Goal: Transaction & Acquisition: Purchase product/service

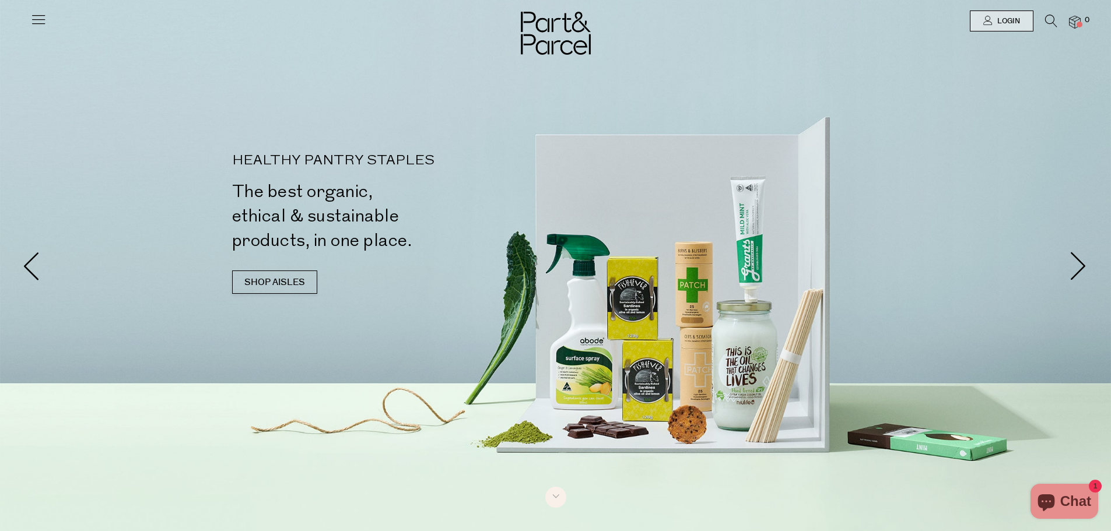
click at [1048, 17] on icon at bounding box center [1051, 21] width 12 height 13
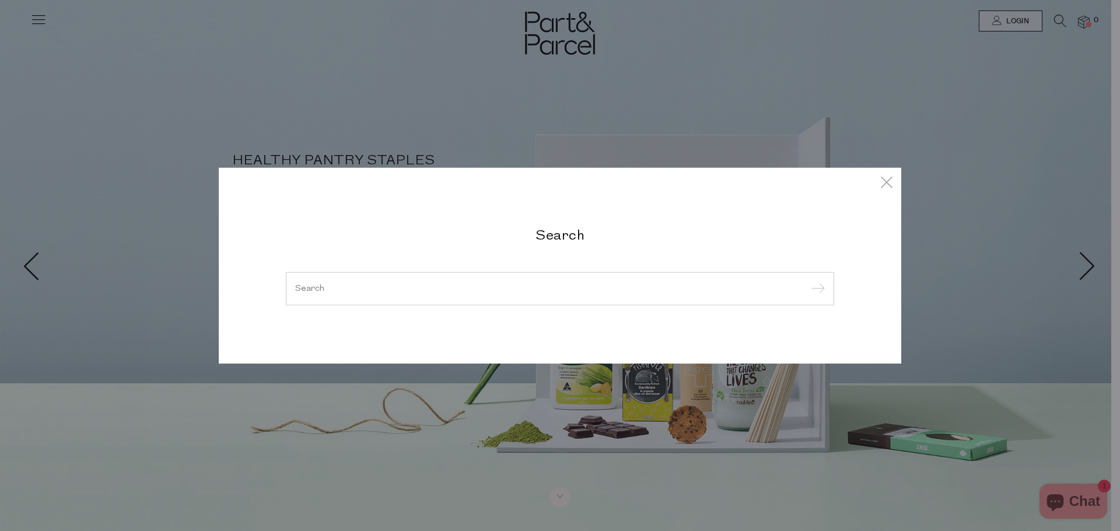
click at [322, 293] on input "search" at bounding box center [559, 288] width 529 height 9
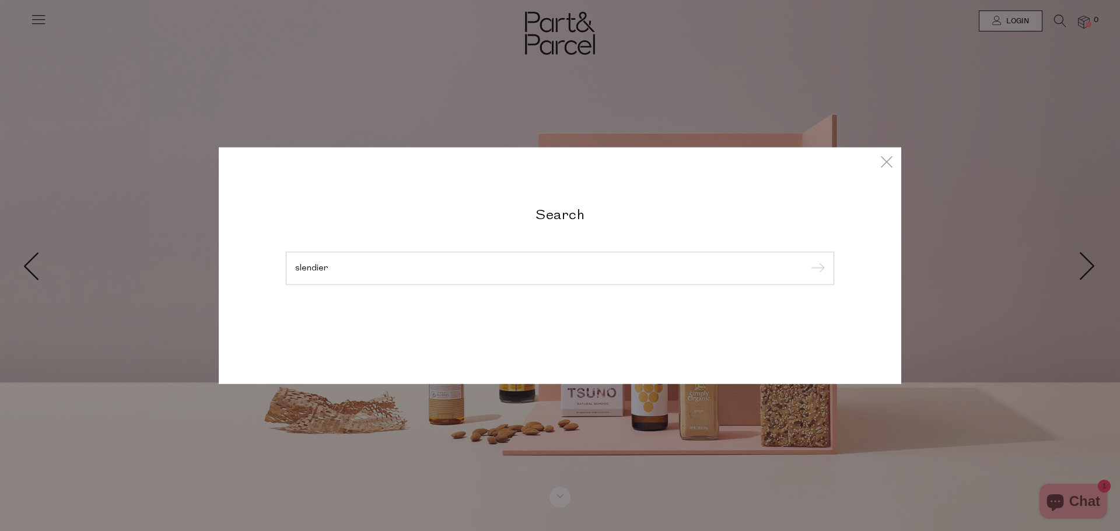
type input "slendier"
click at [807, 260] on input "submit" at bounding box center [815, 268] width 17 height 17
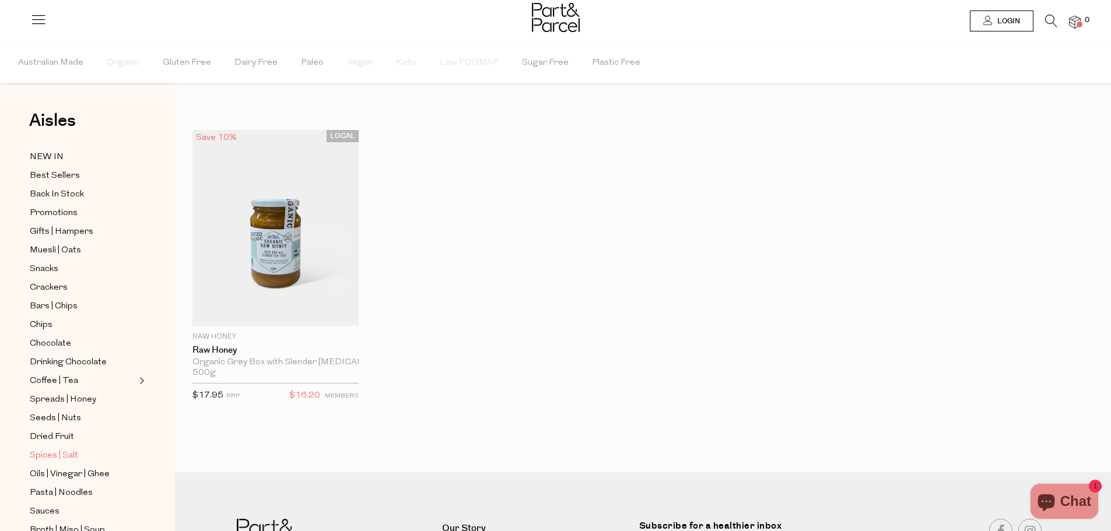
scroll to position [58, 0]
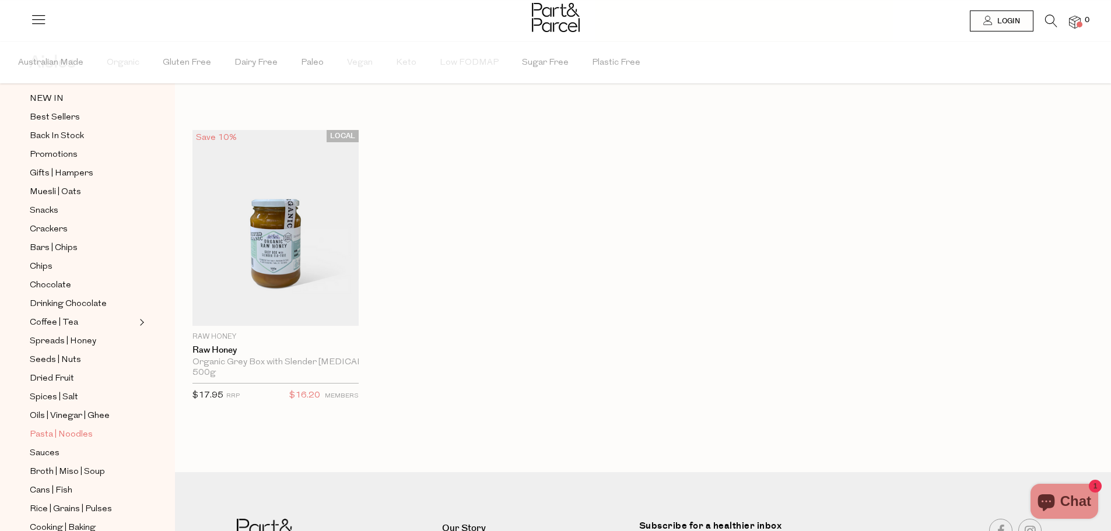
click at [73, 428] on span "Pasta | Noodles" at bounding box center [61, 435] width 63 height 14
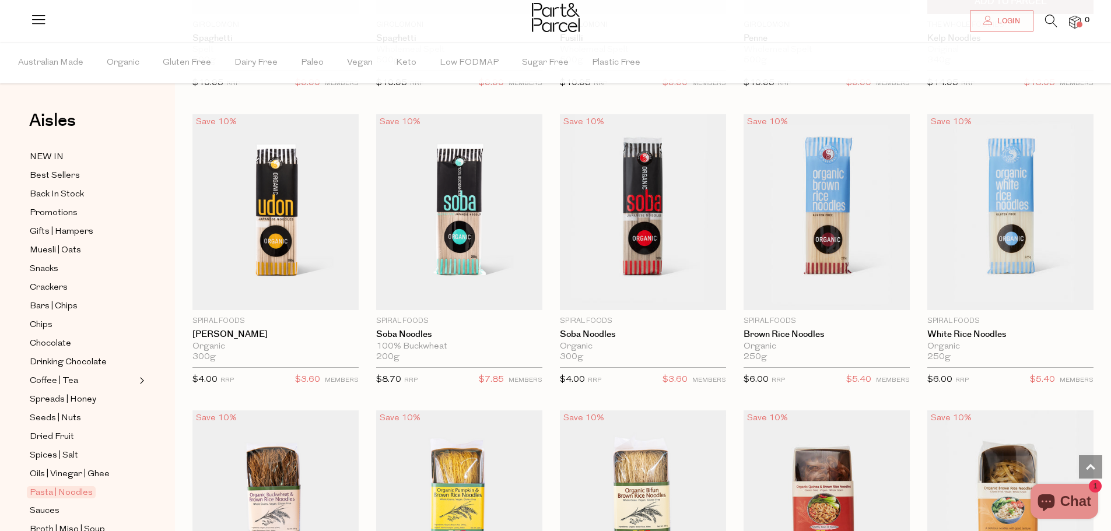
scroll to position [2216, 0]
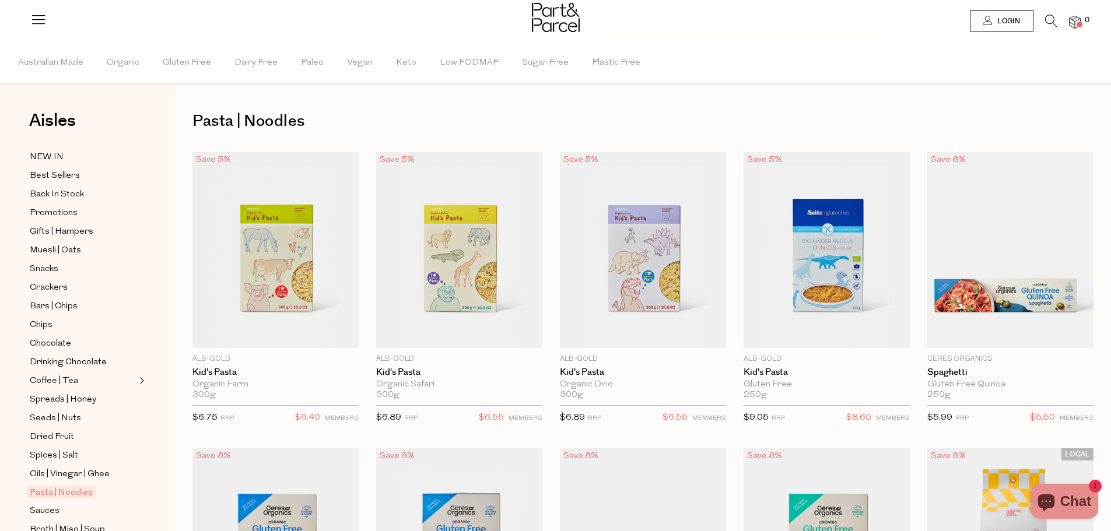
click at [1047, 17] on icon at bounding box center [1051, 21] width 12 height 13
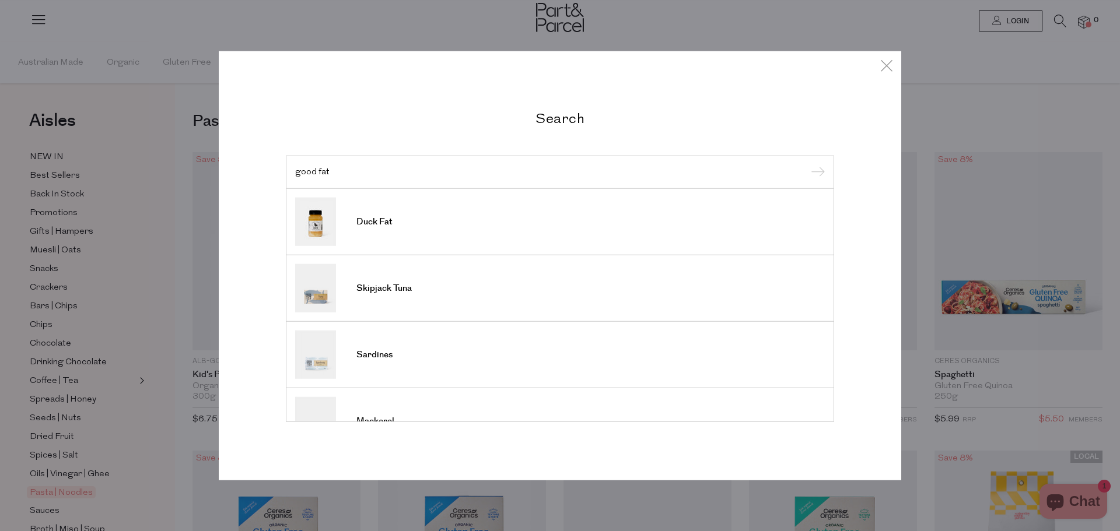
type input "good fat"
click at [807, 164] on input "submit" at bounding box center [815, 172] width 17 height 17
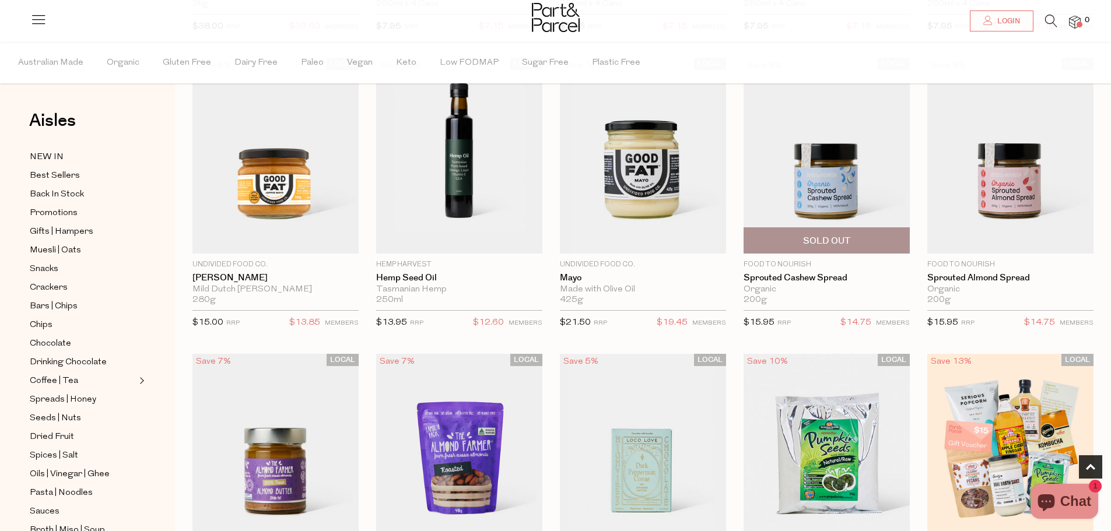
scroll to position [700, 0]
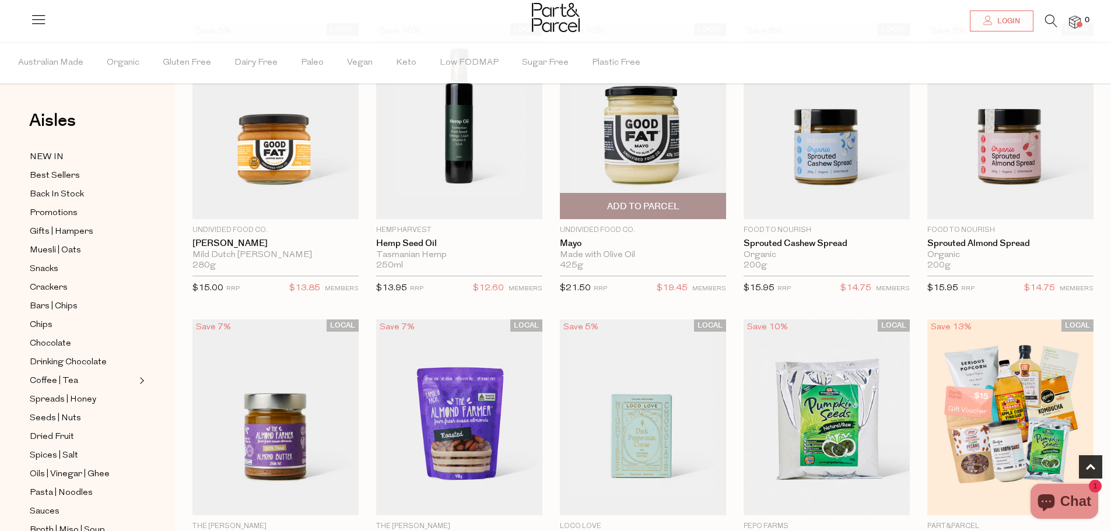
click at [661, 204] on span "Add To Parcel" at bounding box center [643, 207] width 72 height 12
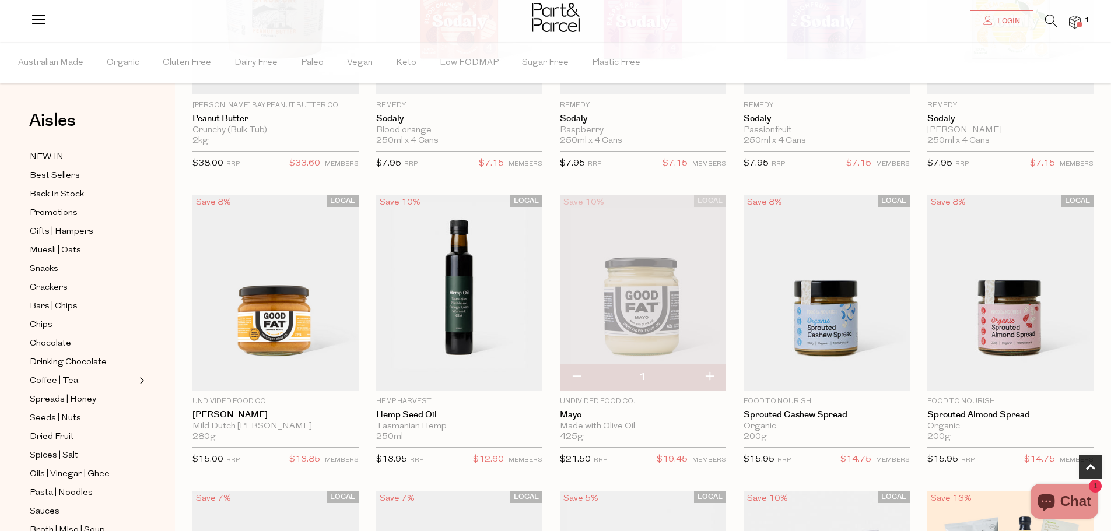
scroll to position [408, 0]
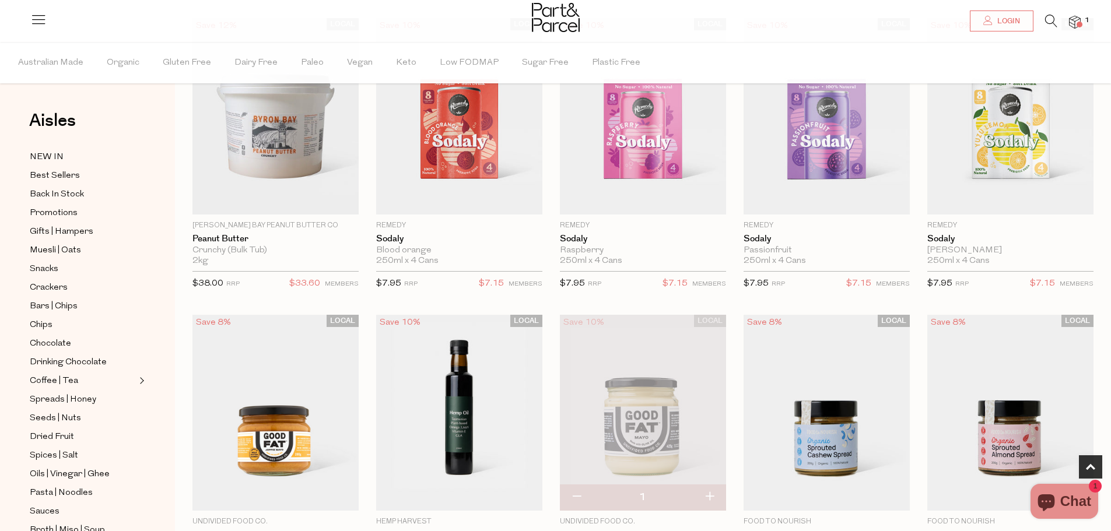
click at [336, 31] on div at bounding box center [555, 19] width 1111 height 38
click at [1047, 23] on icon at bounding box center [1051, 21] width 12 height 13
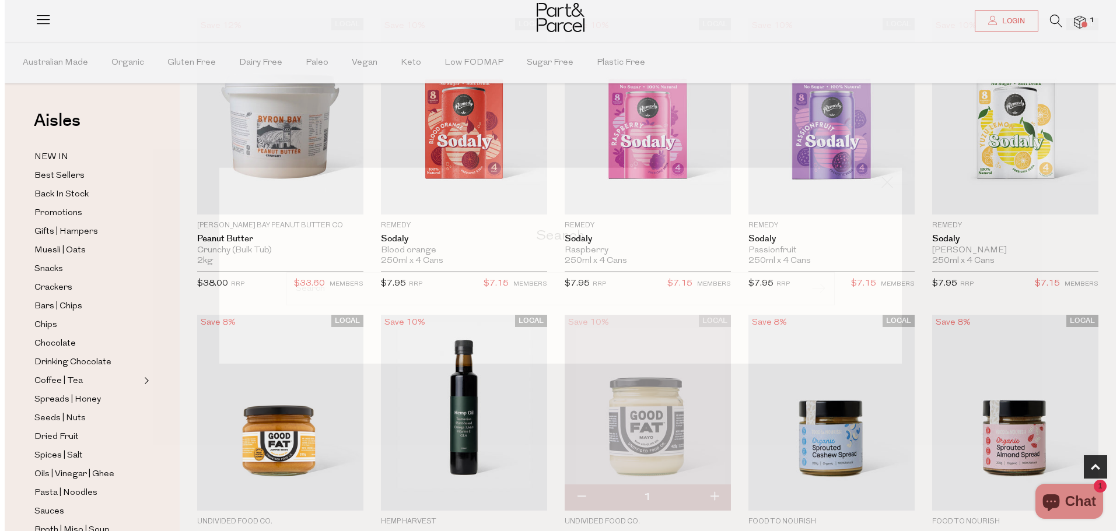
scroll to position [410, 0]
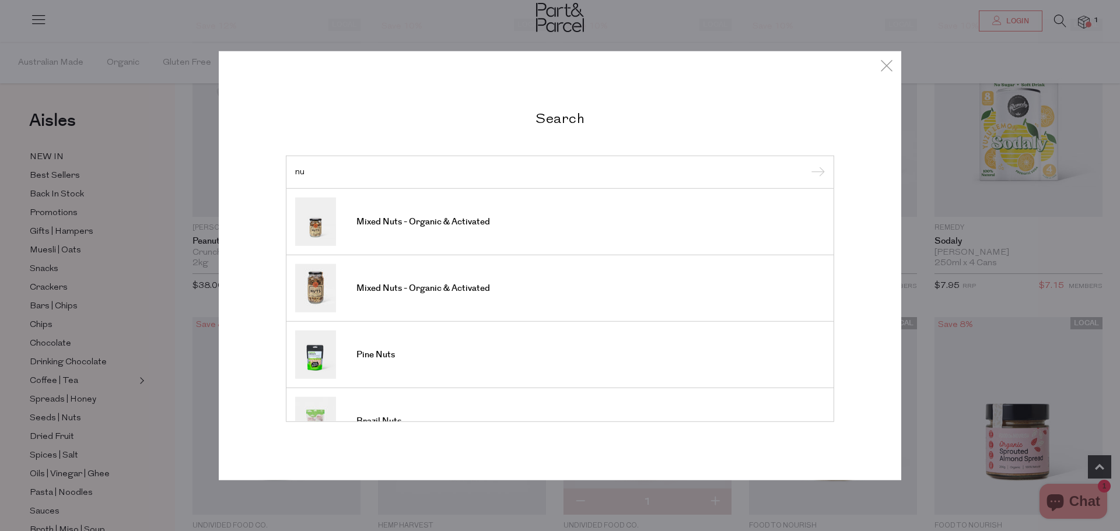
type input "n"
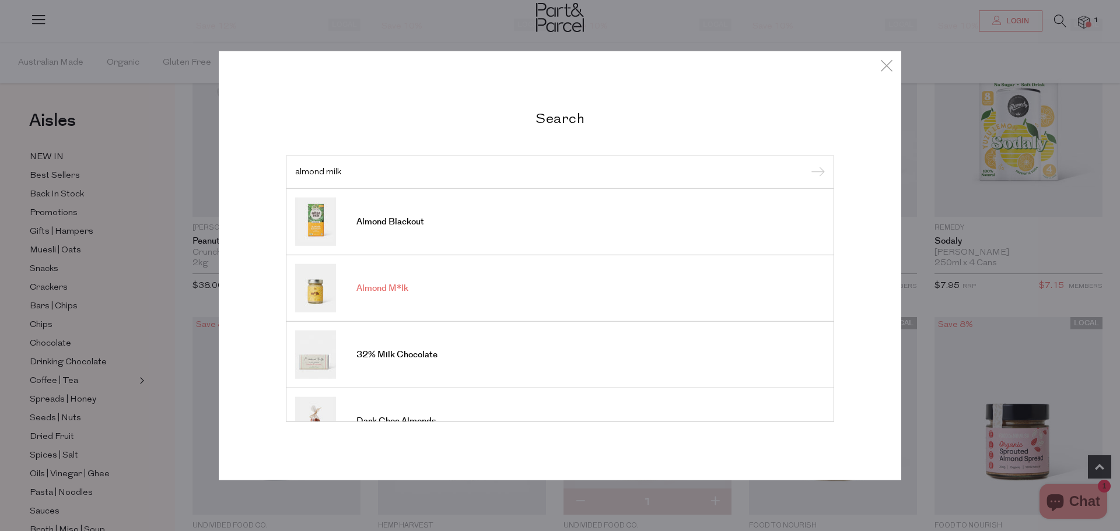
type input "almond milk"
click at [409, 293] on link "Almond M*lk" at bounding box center [559, 288] width 529 height 48
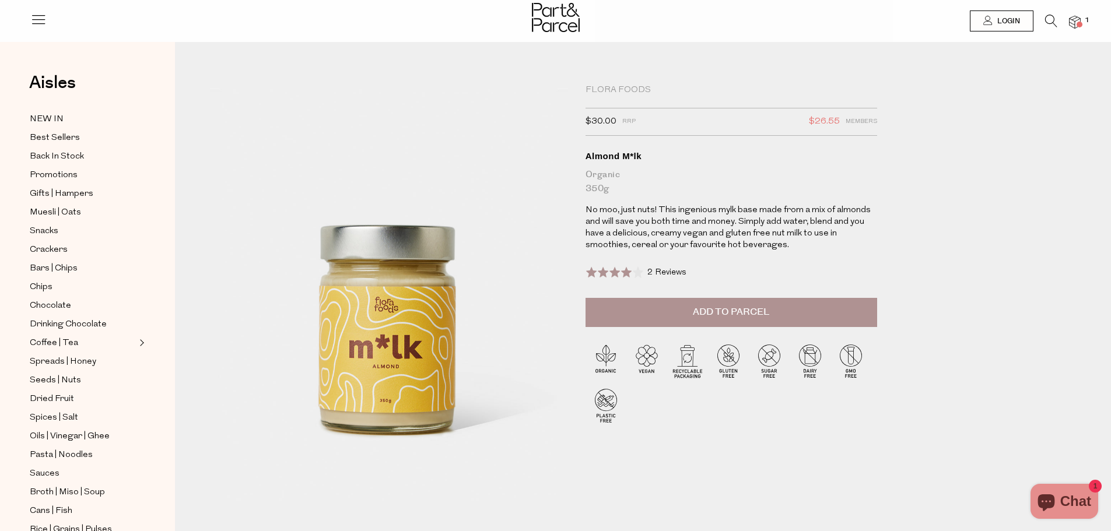
click at [679, 313] on button "Add to Parcel" at bounding box center [731, 312] width 292 height 29
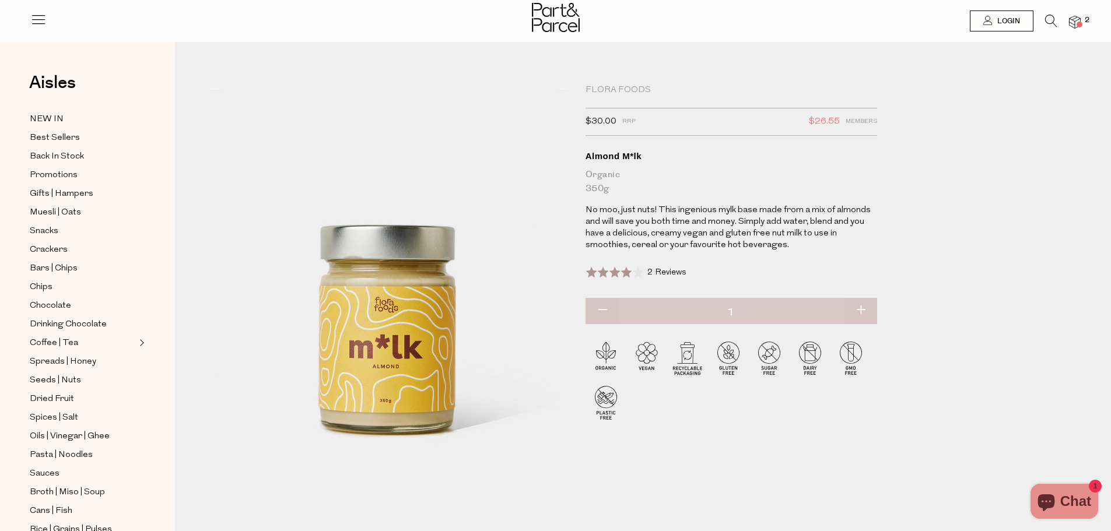
click at [1047, 23] on icon at bounding box center [1051, 21] width 12 height 13
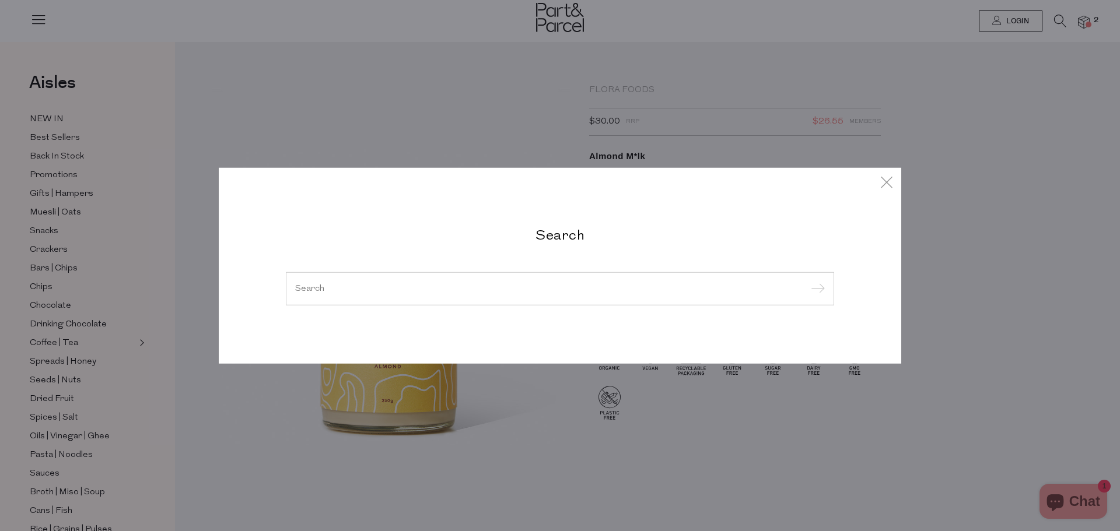
click at [369, 292] on input "search" at bounding box center [559, 288] width 529 height 9
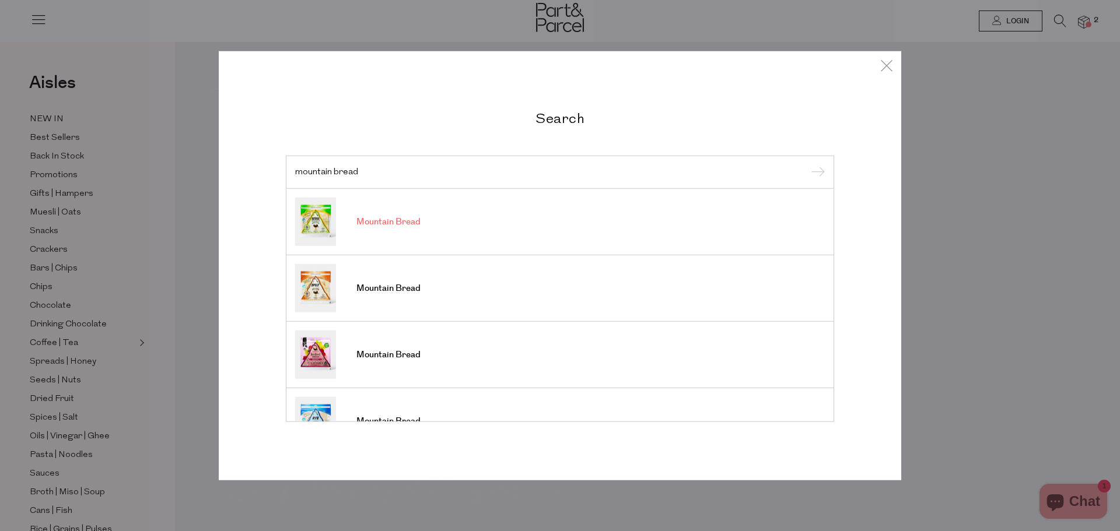
type input "mountain bread"
click at [807, 164] on input "submit" at bounding box center [815, 172] width 17 height 17
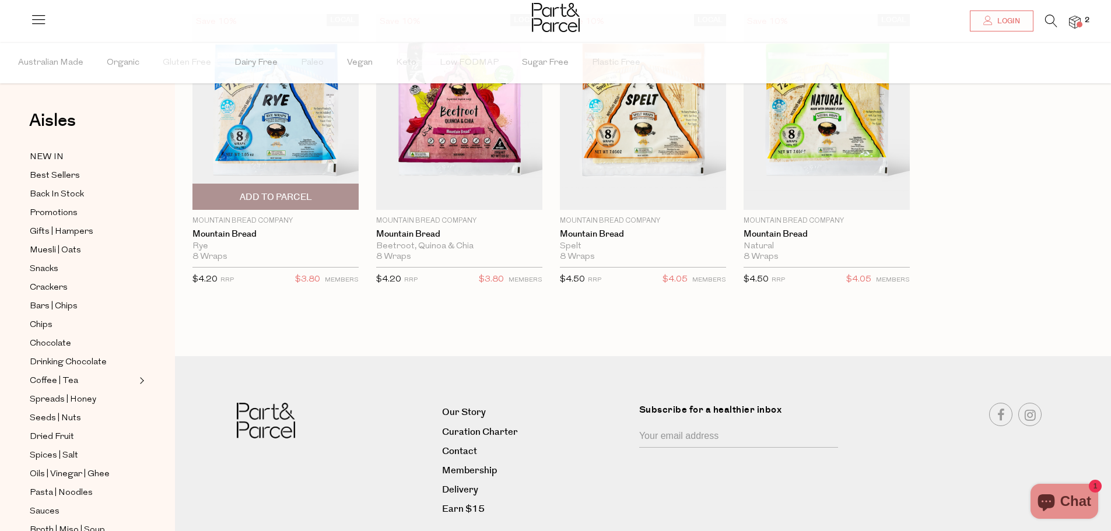
scroll to position [96, 0]
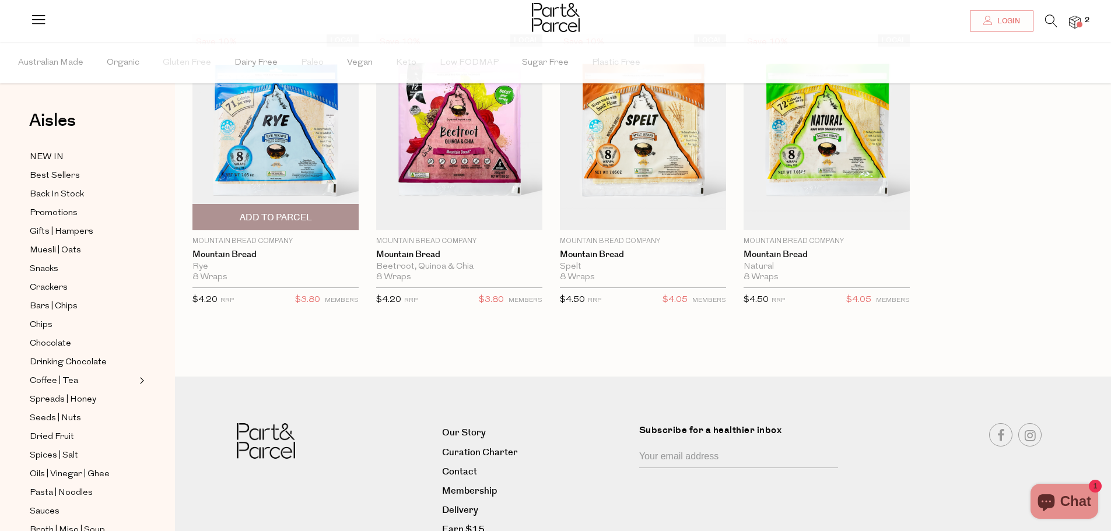
click at [237, 220] on span "Add To Parcel" at bounding box center [275, 217] width 159 height 25
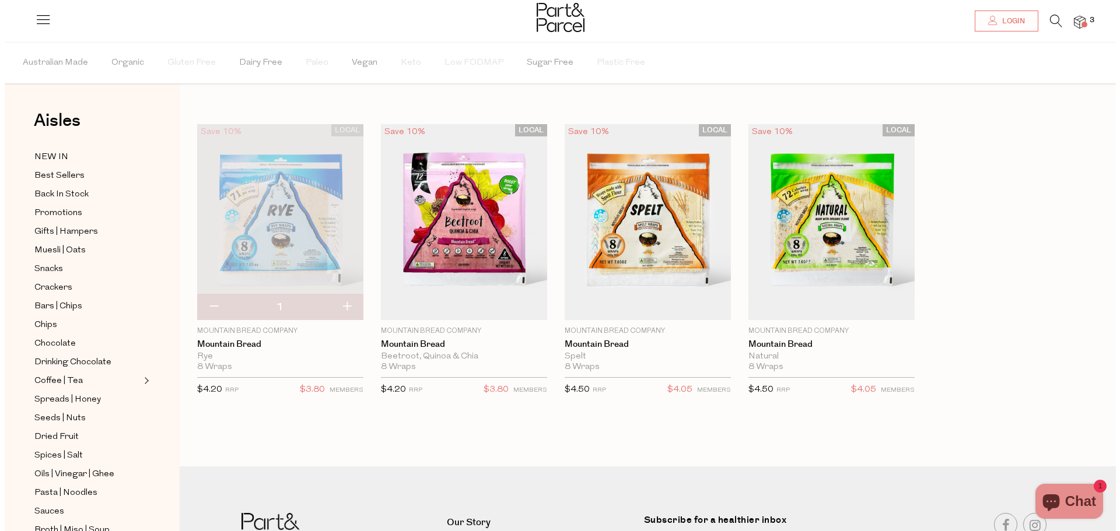
scroll to position [0, 0]
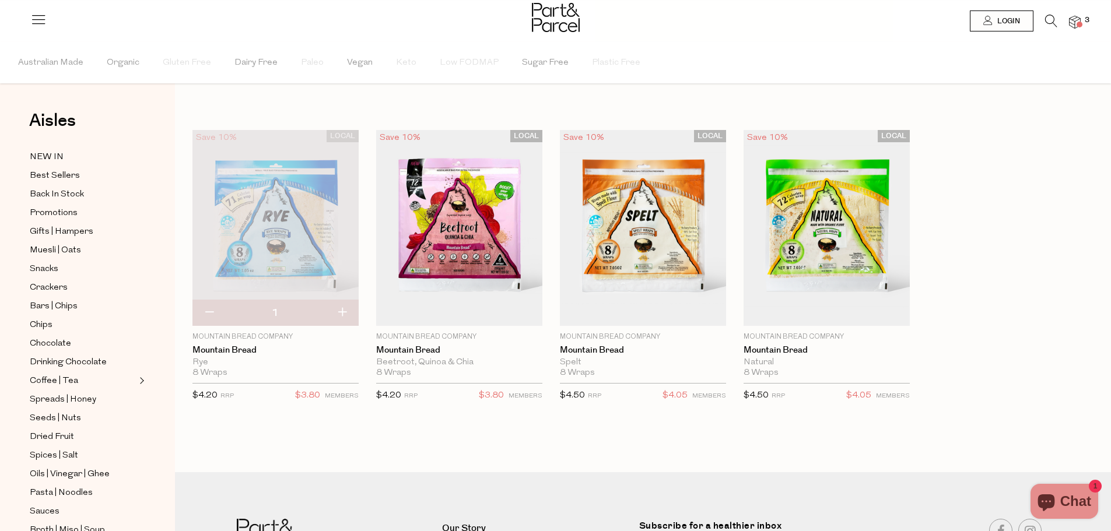
click at [1048, 16] on icon at bounding box center [1051, 21] width 12 height 13
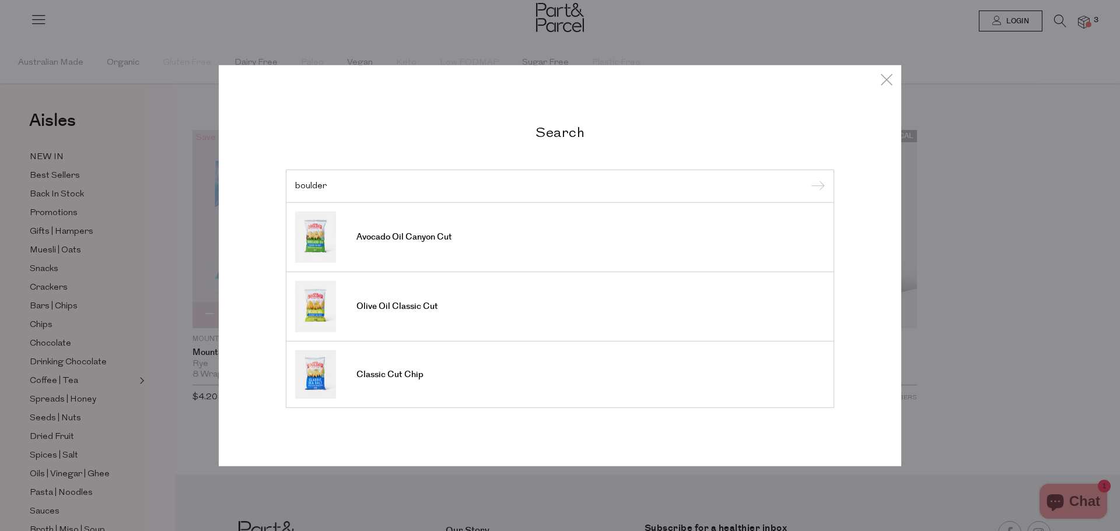
type input "boulder"
click at [807, 178] on input "submit" at bounding box center [815, 186] width 17 height 17
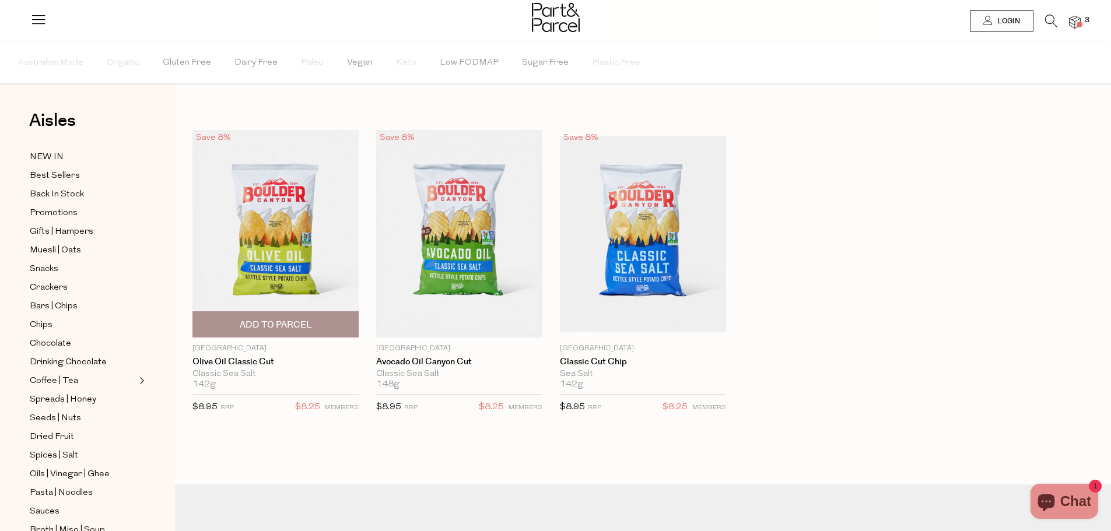
click at [300, 322] on span "Add To Parcel" at bounding box center [276, 325] width 72 height 12
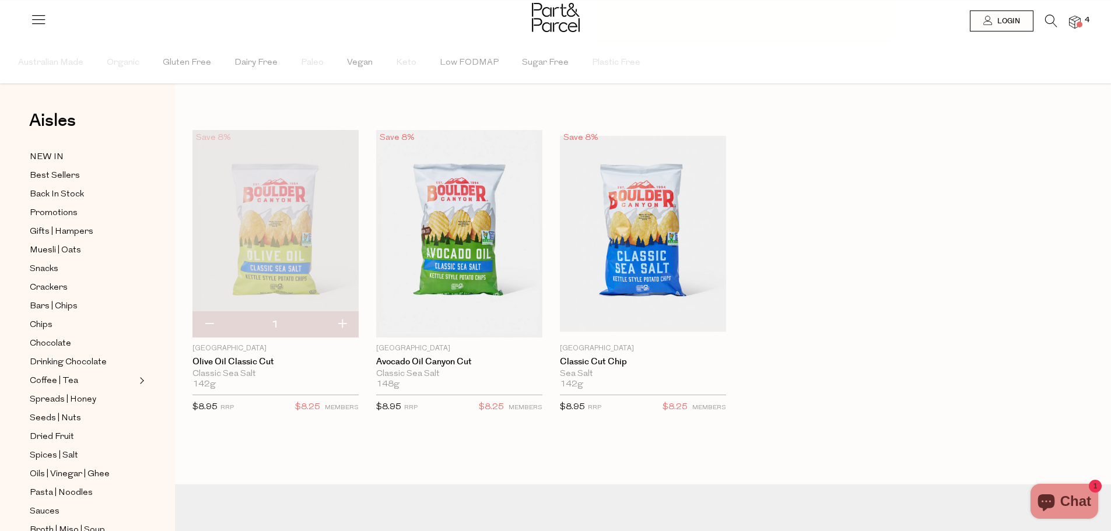
click at [350, 321] on button "button" at bounding box center [341, 325] width 33 height 26
type input "2"
